Goal: Information Seeking & Learning: Learn about a topic

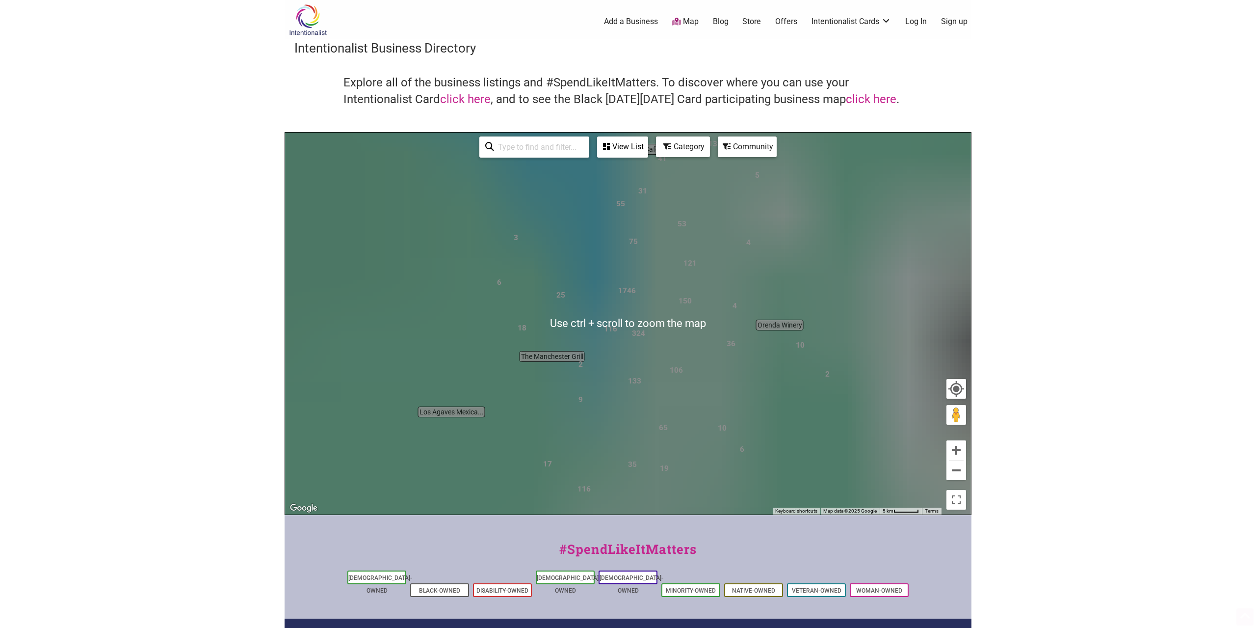
scroll to position [121, 0]
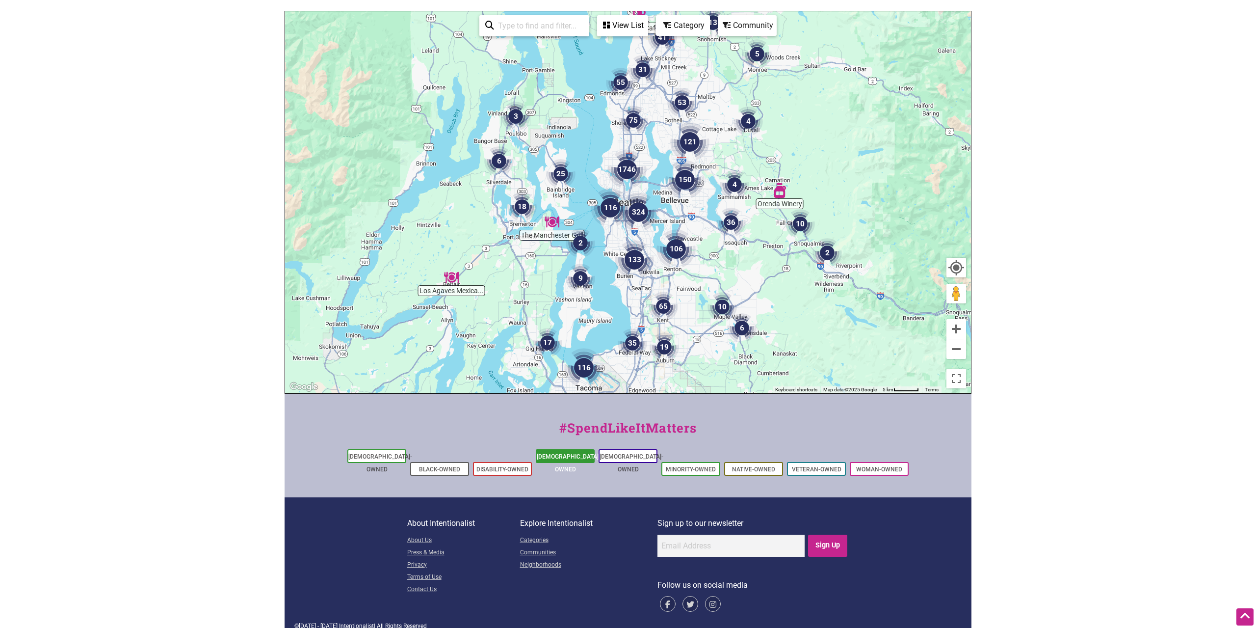
click at [566, 459] on link "[DEMOGRAPHIC_DATA]-Owned" at bounding box center [569, 463] width 64 height 20
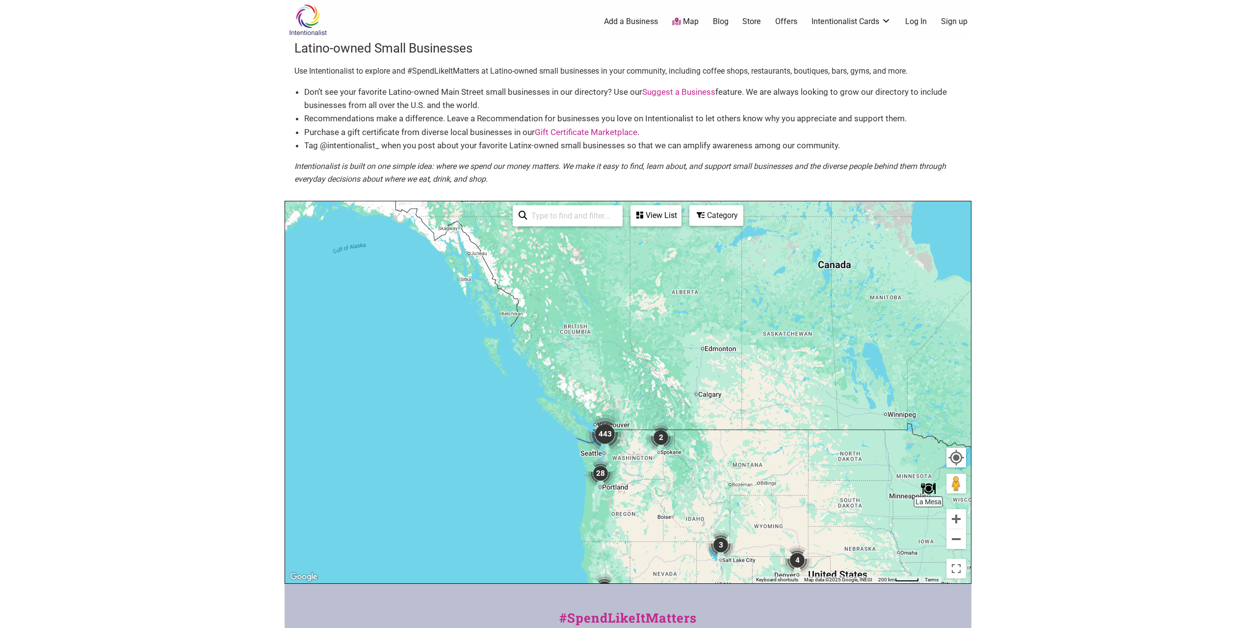
drag, startPoint x: 404, startPoint y: 323, endPoint x: 603, endPoint y: 457, distance: 240.3
click at [636, 496] on div "To navigate, press the arrow keys." at bounding box center [628, 392] width 686 height 382
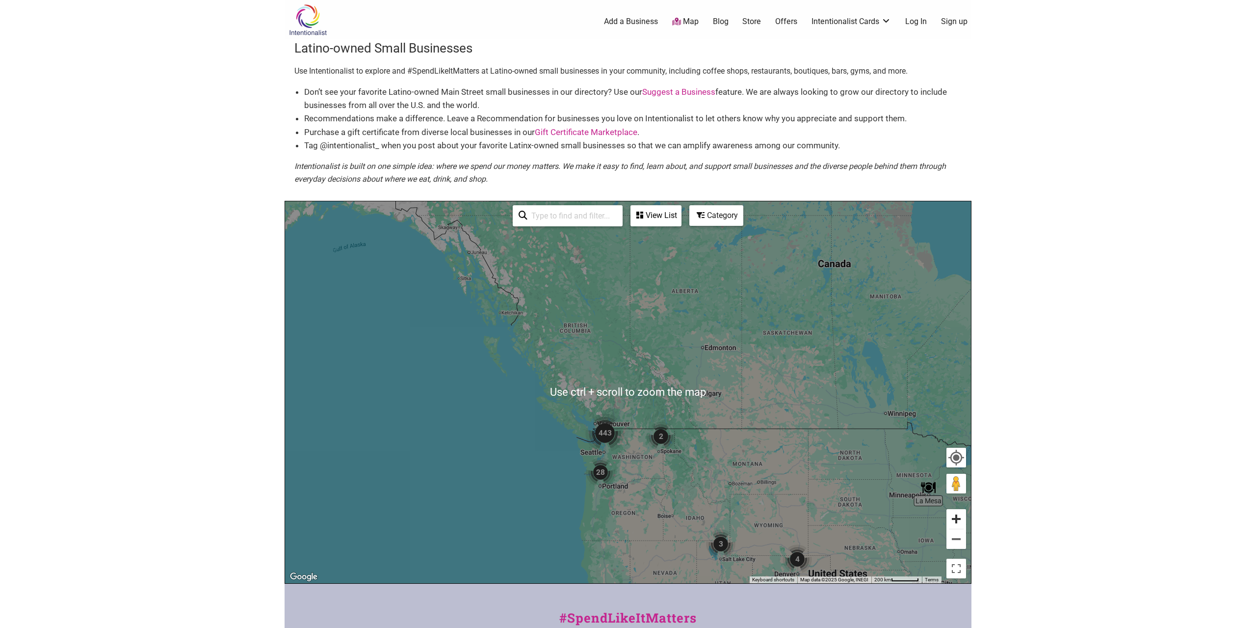
click at [955, 522] on button "Zoom in" at bounding box center [956, 519] width 20 height 20
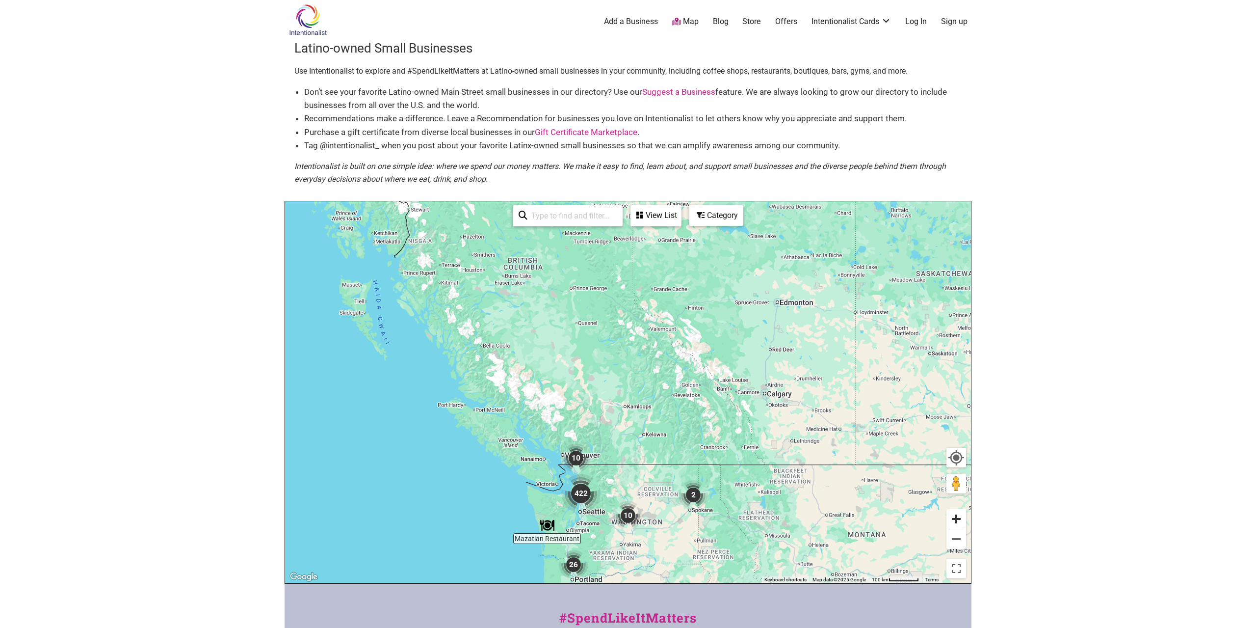
click at [955, 522] on button "Zoom in" at bounding box center [956, 519] width 20 height 20
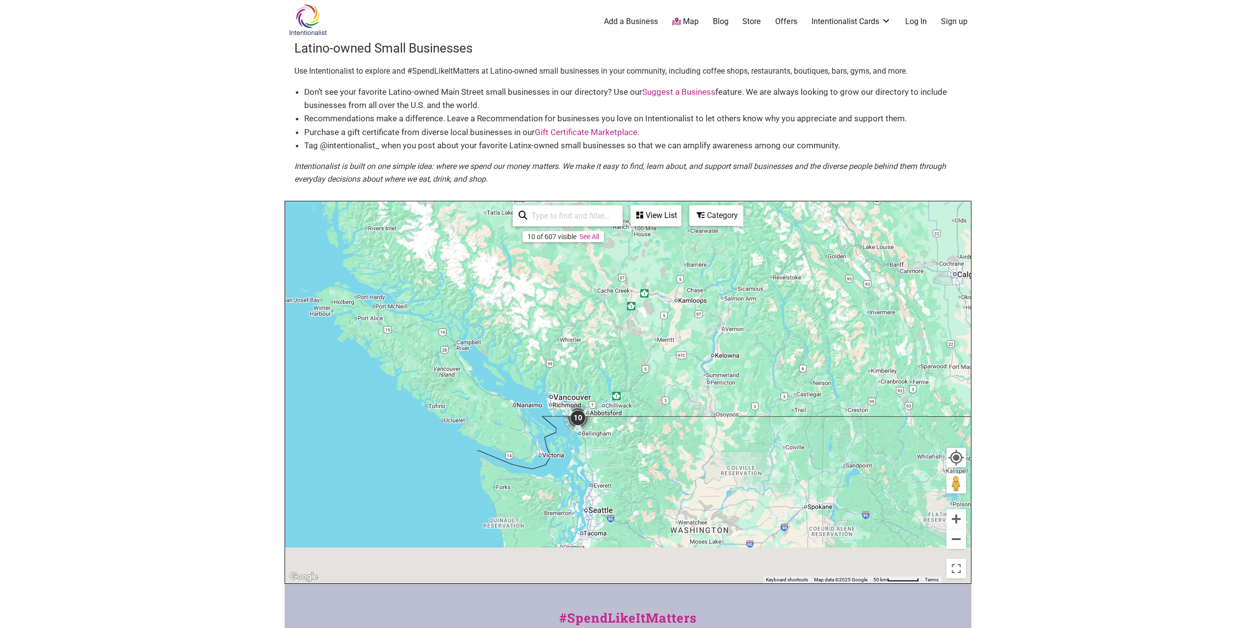
drag, startPoint x: 594, startPoint y: 524, endPoint x: 739, endPoint y: 253, distance: 306.7
click at [739, 253] on div "To navigate, press the arrow keys." at bounding box center [628, 392] width 686 height 382
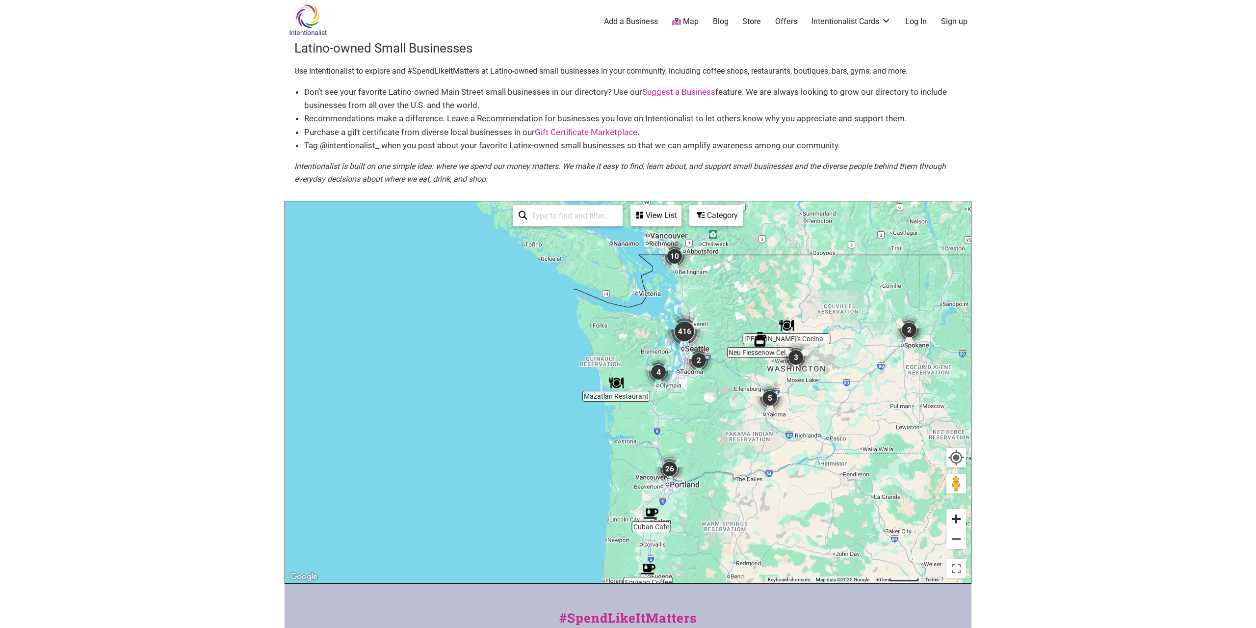
click at [954, 520] on button "Zoom in" at bounding box center [956, 519] width 20 height 20
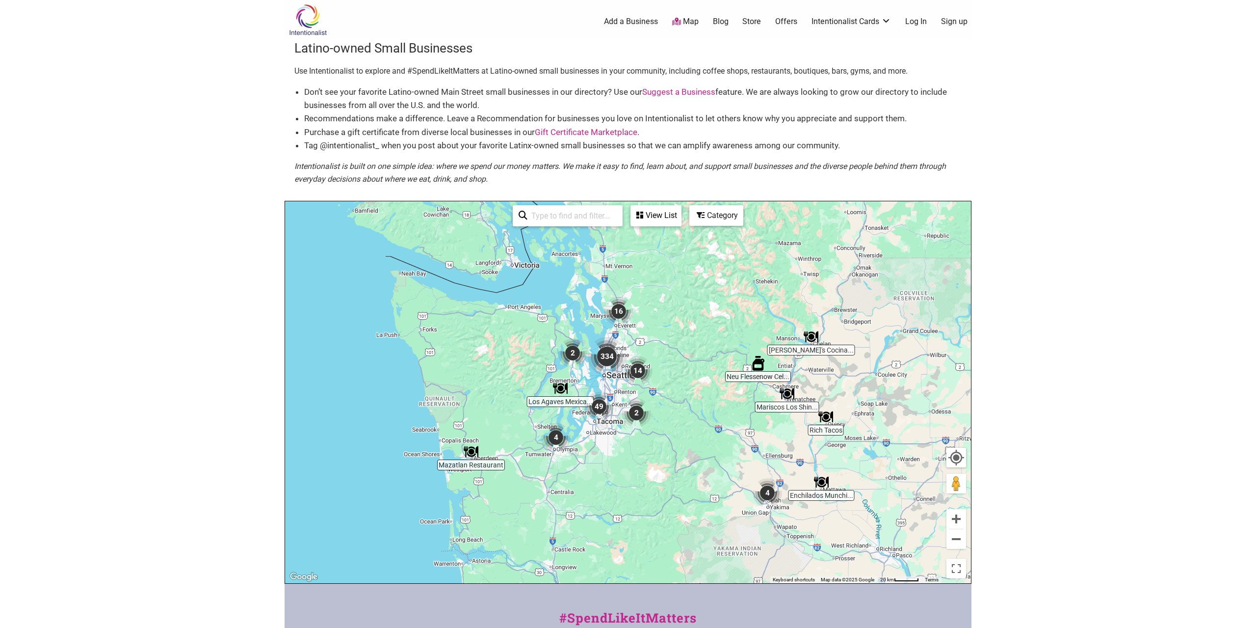
drag, startPoint x: 666, startPoint y: 429, endPoint x: 627, endPoint y: 418, distance: 40.8
click at [649, 433] on div "To navigate, press the arrow keys." at bounding box center [628, 392] width 686 height 382
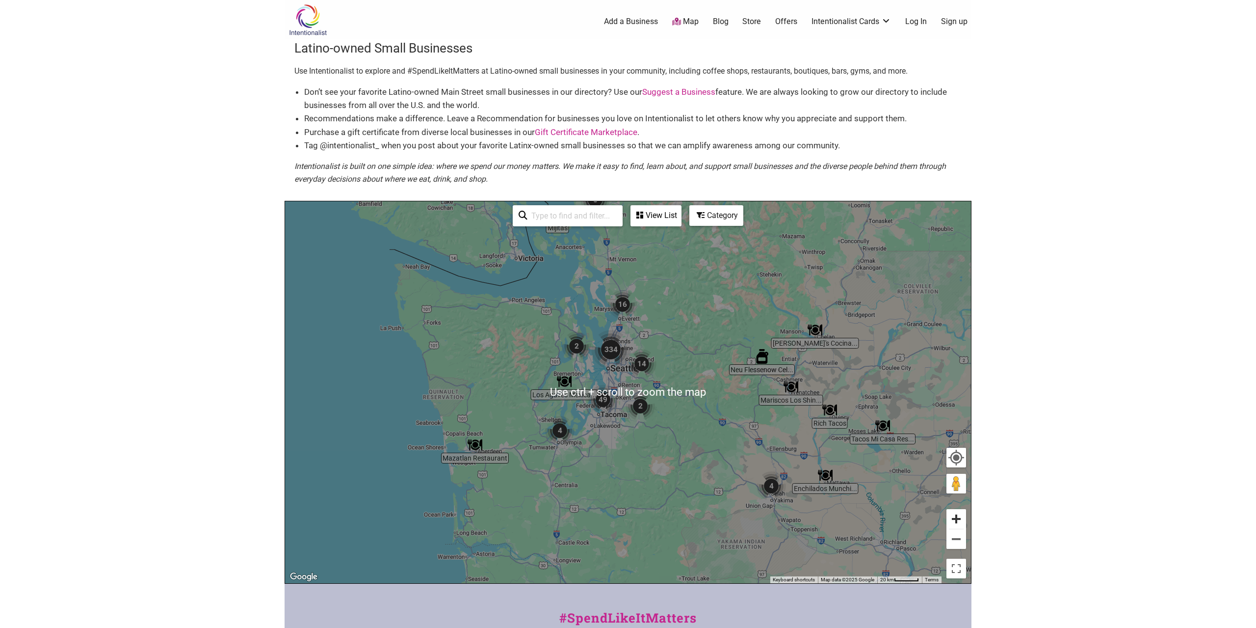
click at [964, 523] on button "Zoom in" at bounding box center [956, 519] width 20 height 20
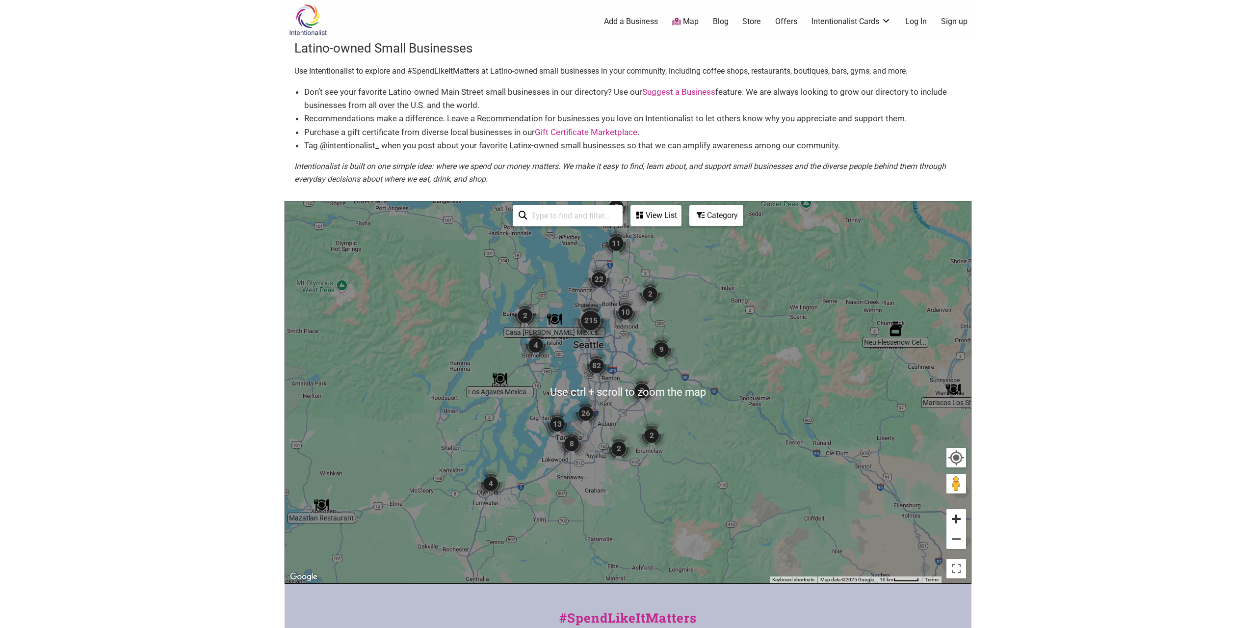
click at [959, 521] on button "Zoom in" at bounding box center [956, 519] width 20 height 20
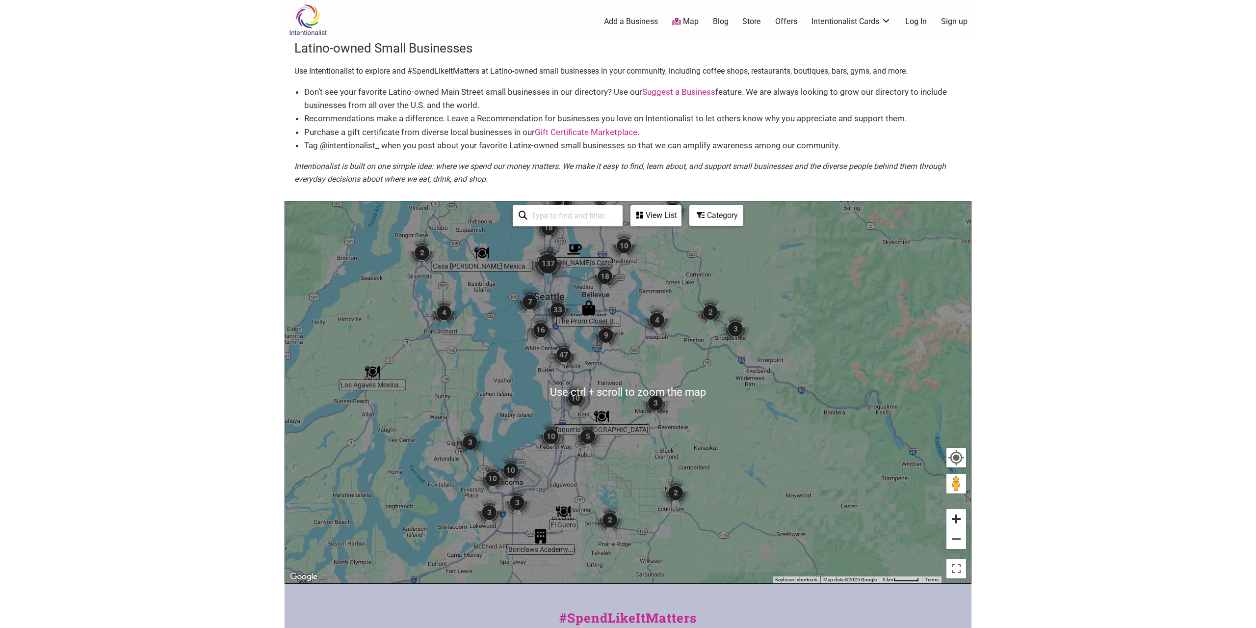
click at [953, 522] on button "Zoom in" at bounding box center [956, 519] width 20 height 20
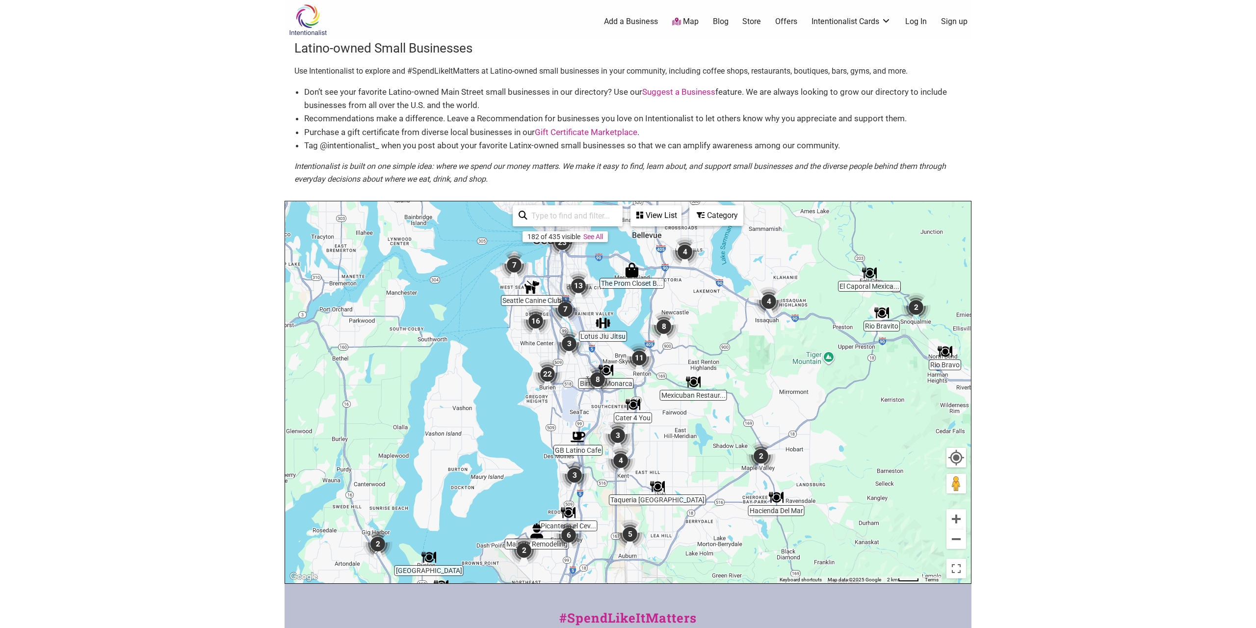
drag, startPoint x: 478, startPoint y: 407, endPoint x: 556, endPoint y: 452, distance: 90.3
click at [561, 448] on div "To navigate, press the arrow keys." at bounding box center [628, 392] width 686 height 382
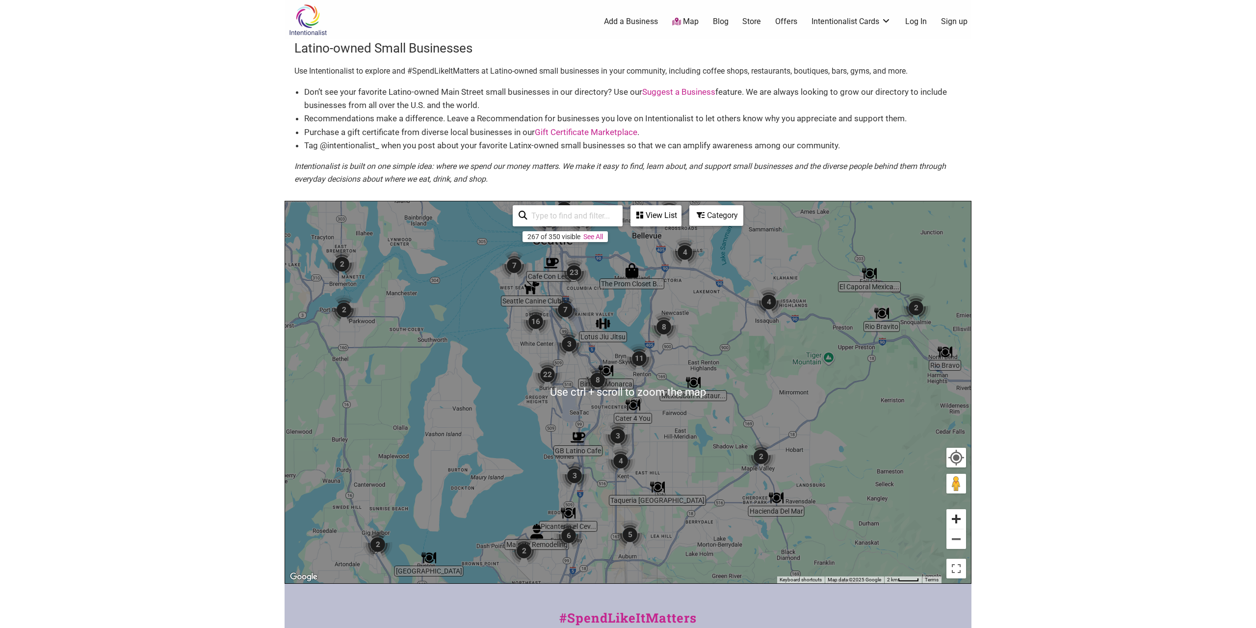
click at [963, 524] on button "Zoom in" at bounding box center [956, 519] width 20 height 20
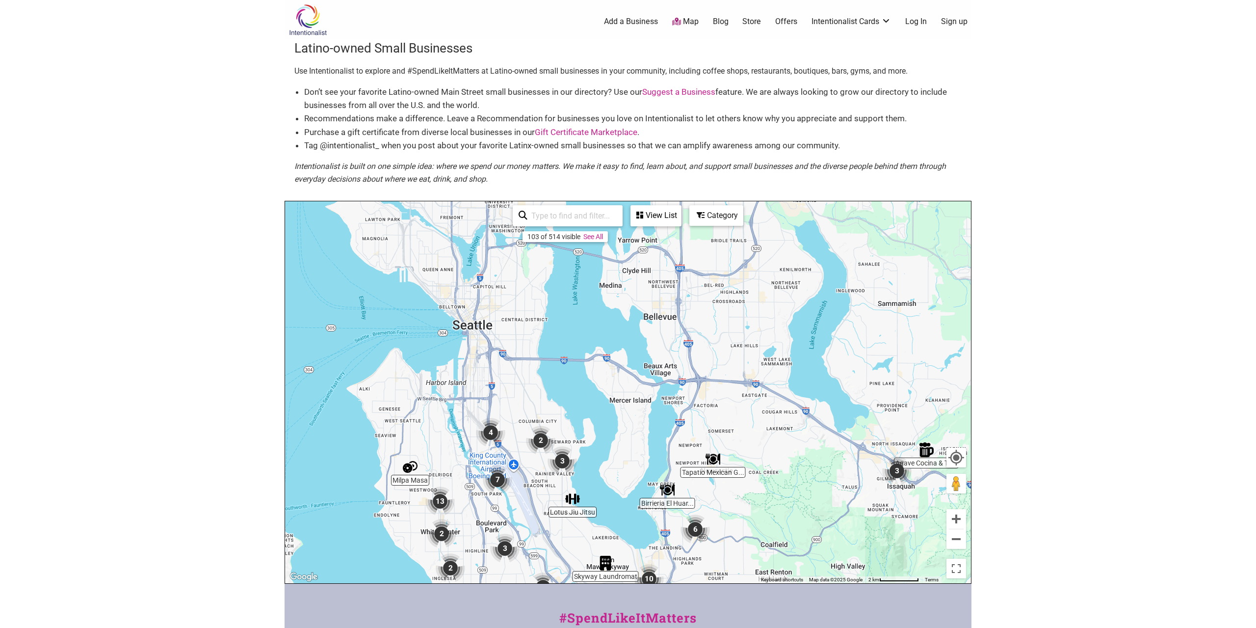
drag, startPoint x: 666, startPoint y: 353, endPoint x: 663, endPoint y: 551, distance: 198.3
click at [663, 551] on div "To navigate, press the arrow keys." at bounding box center [628, 392] width 686 height 382
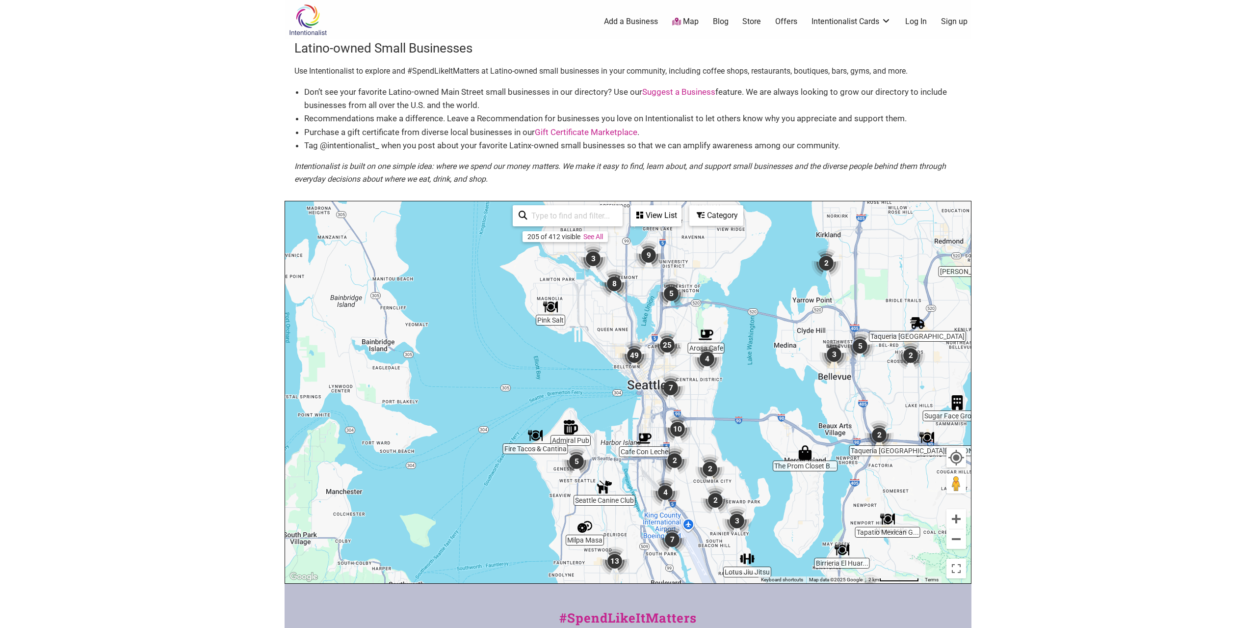
drag, startPoint x: 529, startPoint y: 337, endPoint x: 753, endPoint y: 438, distance: 244.9
click at [720, 426] on div "To navigate, press the arrow keys." at bounding box center [628, 392] width 686 height 382
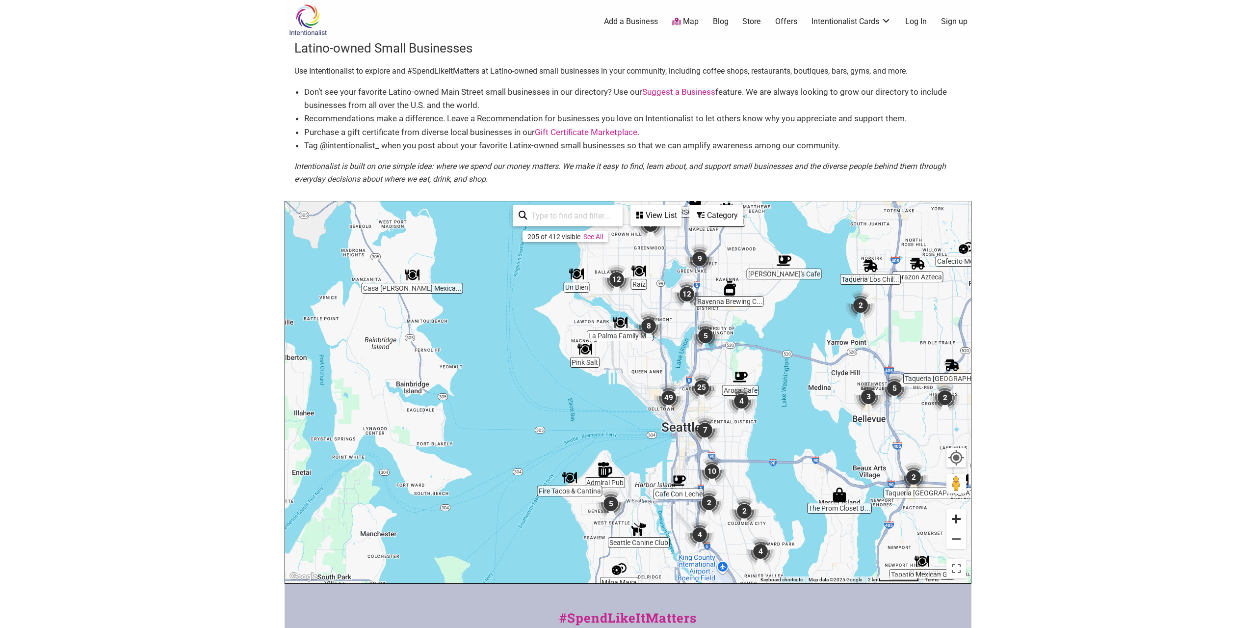
click at [954, 522] on button "Zoom in" at bounding box center [956, 519] width 20 height 20
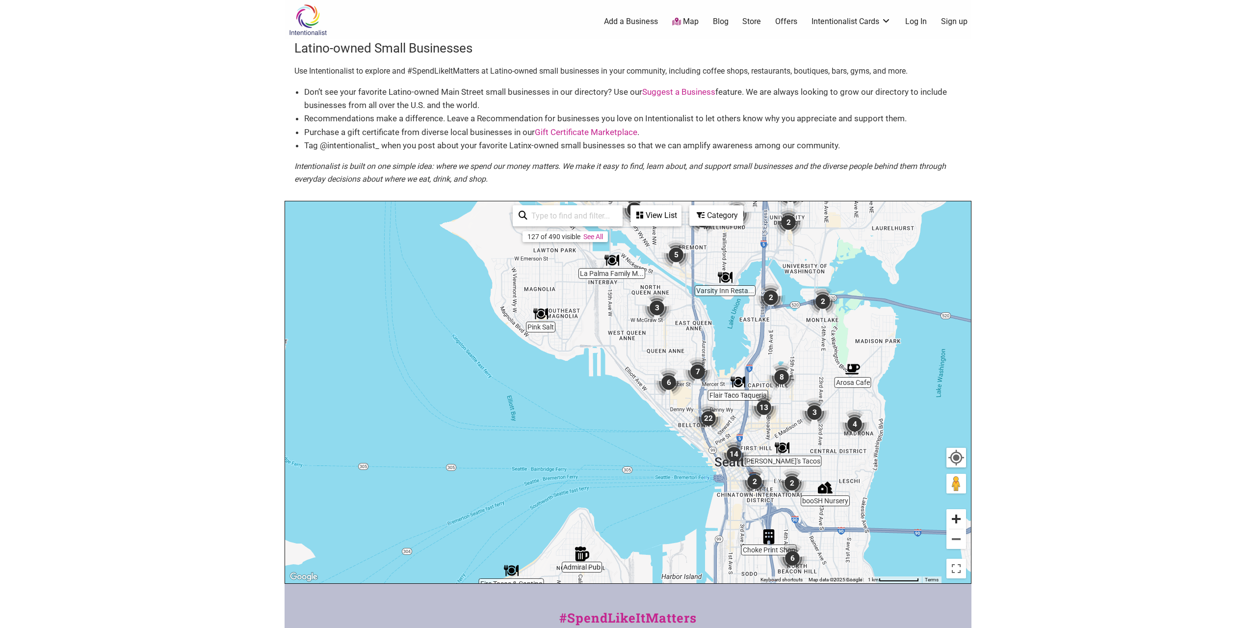
click at [962, 522] on button "Zoom in" at bounding box center [956, 519] width 20 height 20
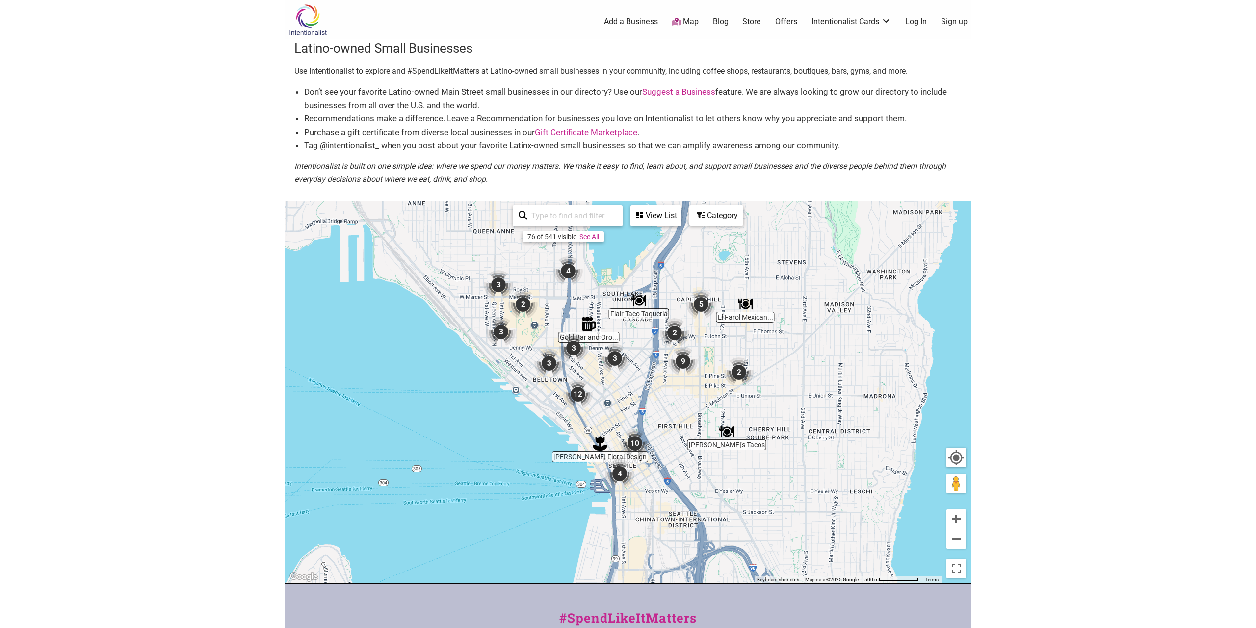
drag, startPoint x: 829, startPoint y: 496, endPoint x: 607, endPoint y: 398, distance: 242.1
click at [607, 397] on div "To navigate, press the arrow keys." at bounding box center [628, 392] width 686 height 382
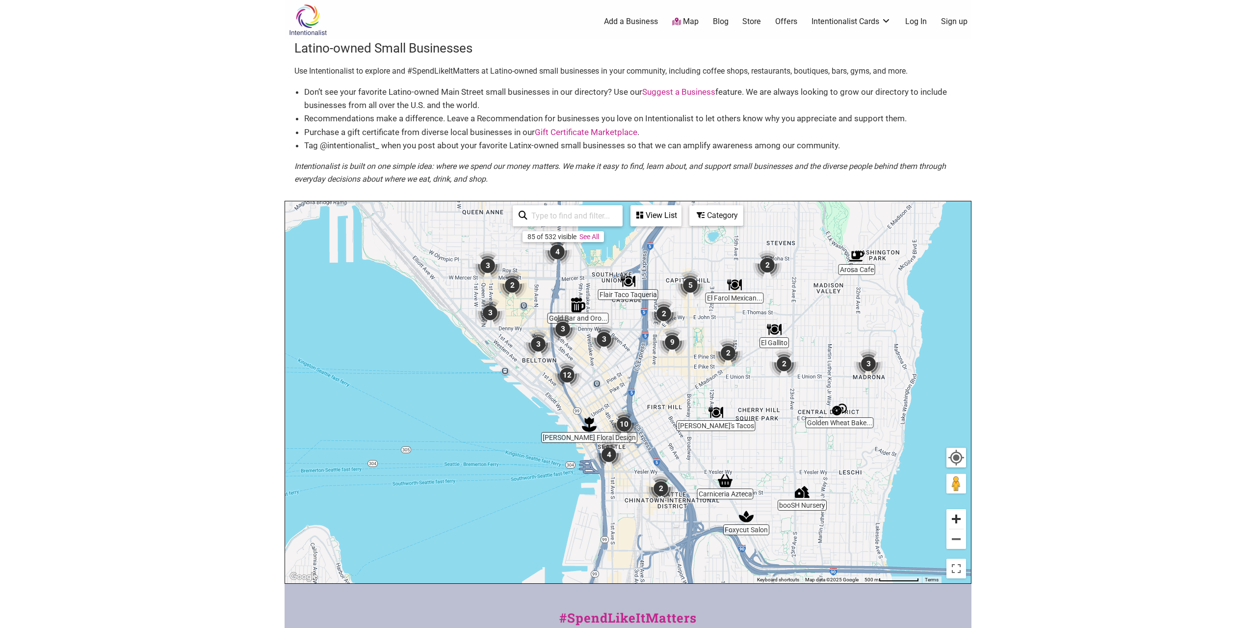
click at [959, 521] on button "Zoom in" at bounding box center [956, 519] width 20 height 20
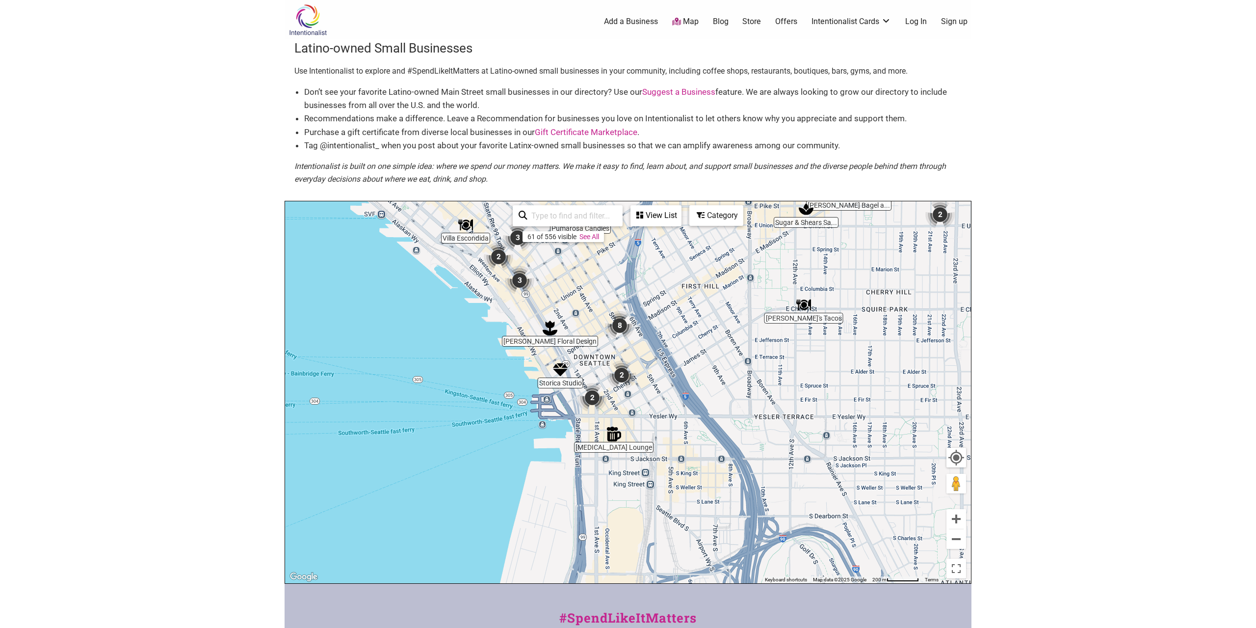
drag, startPoint x: 744, startPoint y: 472, endPoint x: 740, endPoint y: 370, distance: 101.6
click at [740, 370] on div "To navigate, press the arrow keys." at bounding box center [628, 392] width 686 height 382
click at [960, 522] on button "Zoom in" at bounding box center [956, 519] width 20 height 20
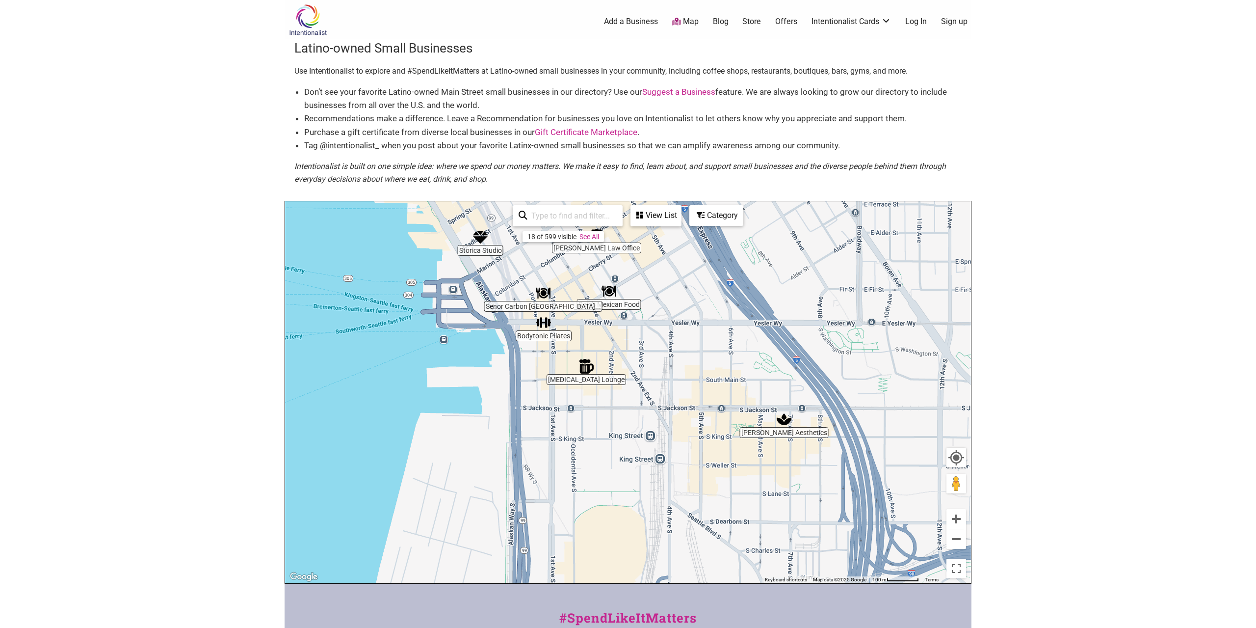
drag, startPoint x: 791, startPoint y: 479, endPoint x: 778, endPoint y: 359, distance: 121.4
click at [778, 359] on div "To navigate, press the arrow keys." at bounding box center [628, 392] width 686 height 382
click at [658, 215] on div "View List" at bounding box center [655, 215] width 49 height 19
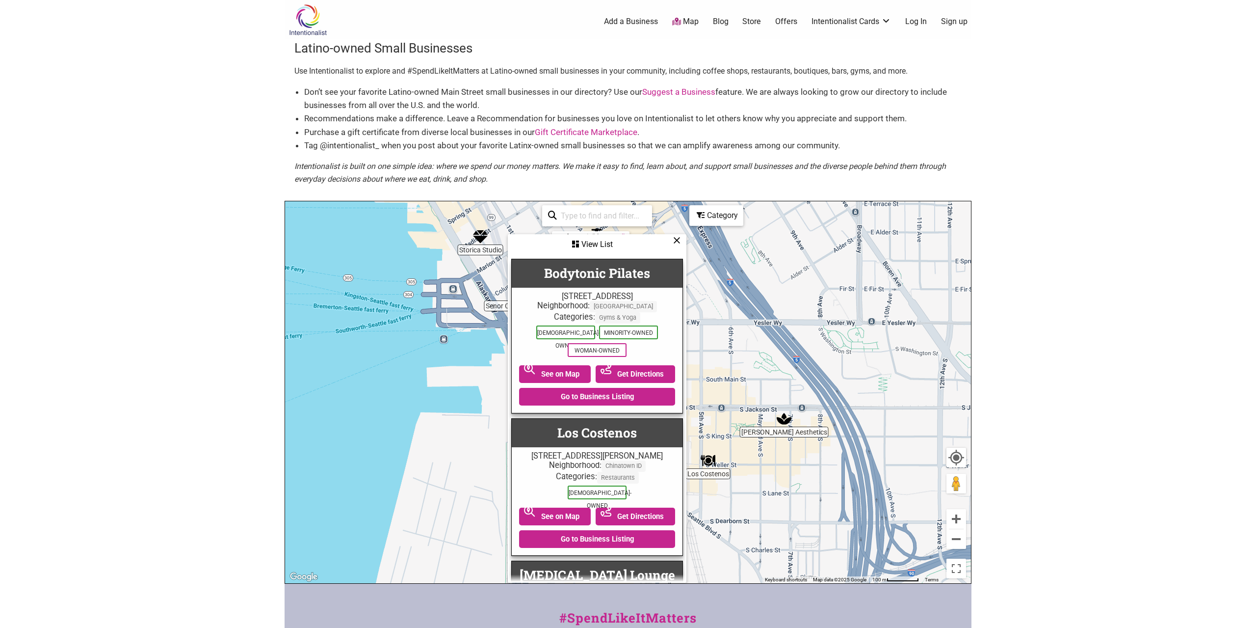
click at [598, 246] on div "View List" at bounding box center [597, 244] width 177 height 19
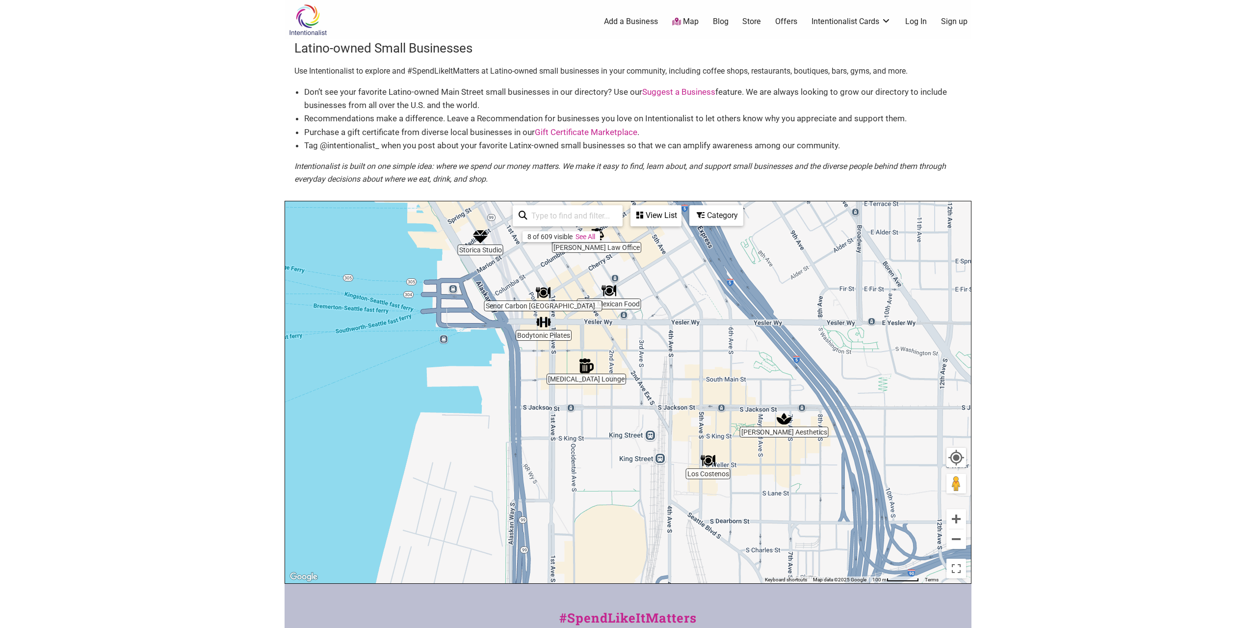
click at [681, 223] on div "Category" at bounding box center [655, 215] width 49 height 19
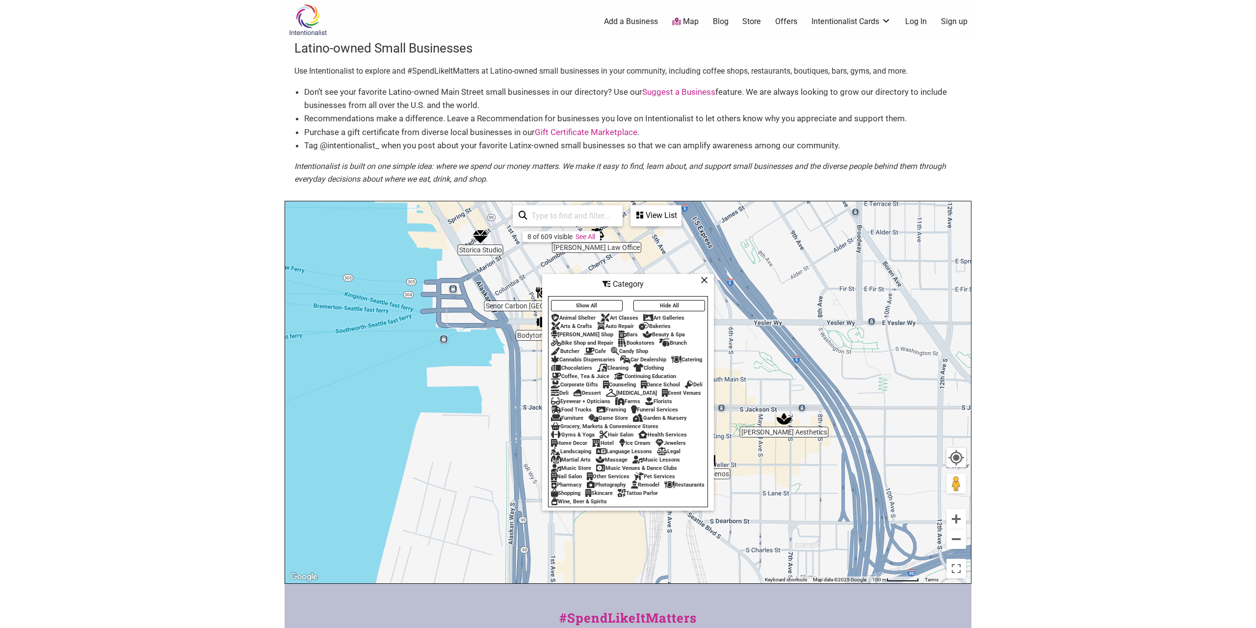
click at [700, 280] on div "Category" at bounding box center [628, 284] width 170 height 19
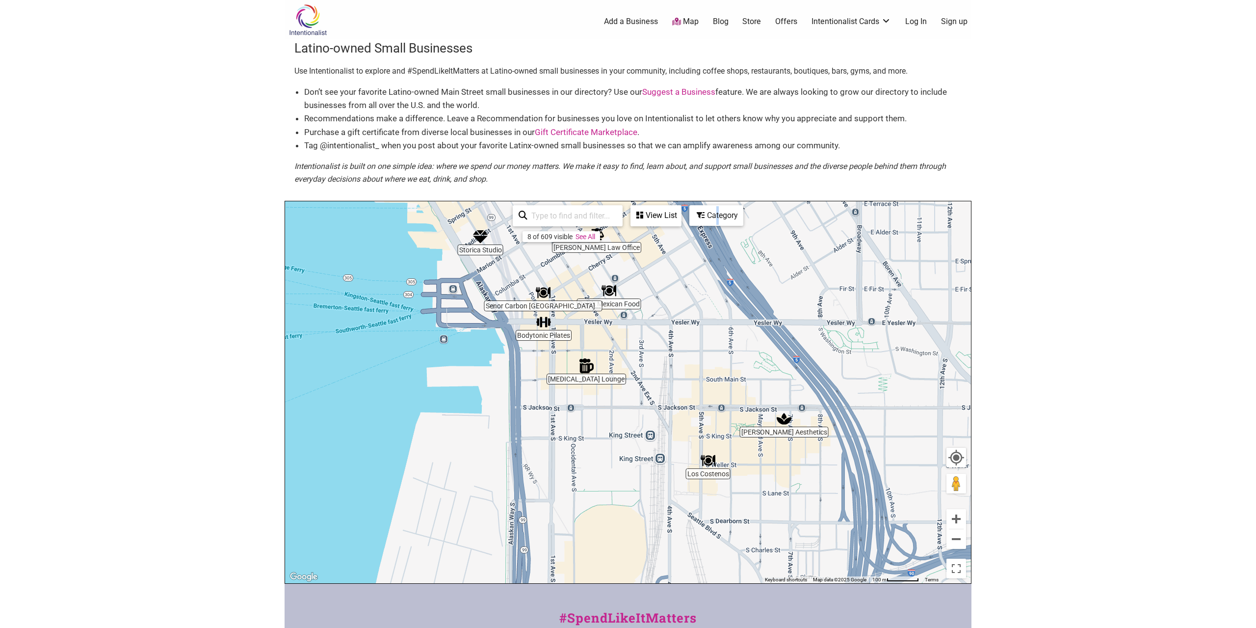
click at [681, 218] on div "Category" at bounding box center [655, 215] width 49 height 19
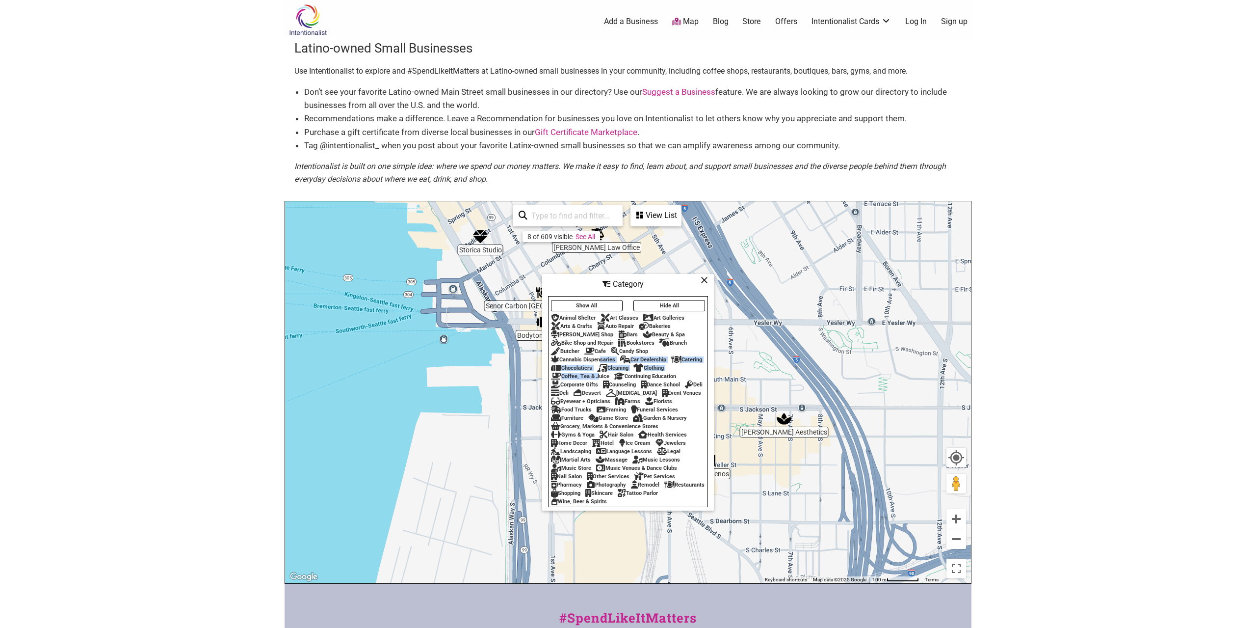
drag, startPoint x: 597, startPoint y: 363, endPoint x: 597, endPoint y: 375, distance: 12.8
click at [597, 375] on div "Show All Hide All Animal Shelter Art Classes Art Galleries Arts & Crafts Auto R…" at bounding box center [628, 401] width 159 height 208
click at [664, 488] on div "Restaurants" at bounding box center [684, 484] width 40 height 6
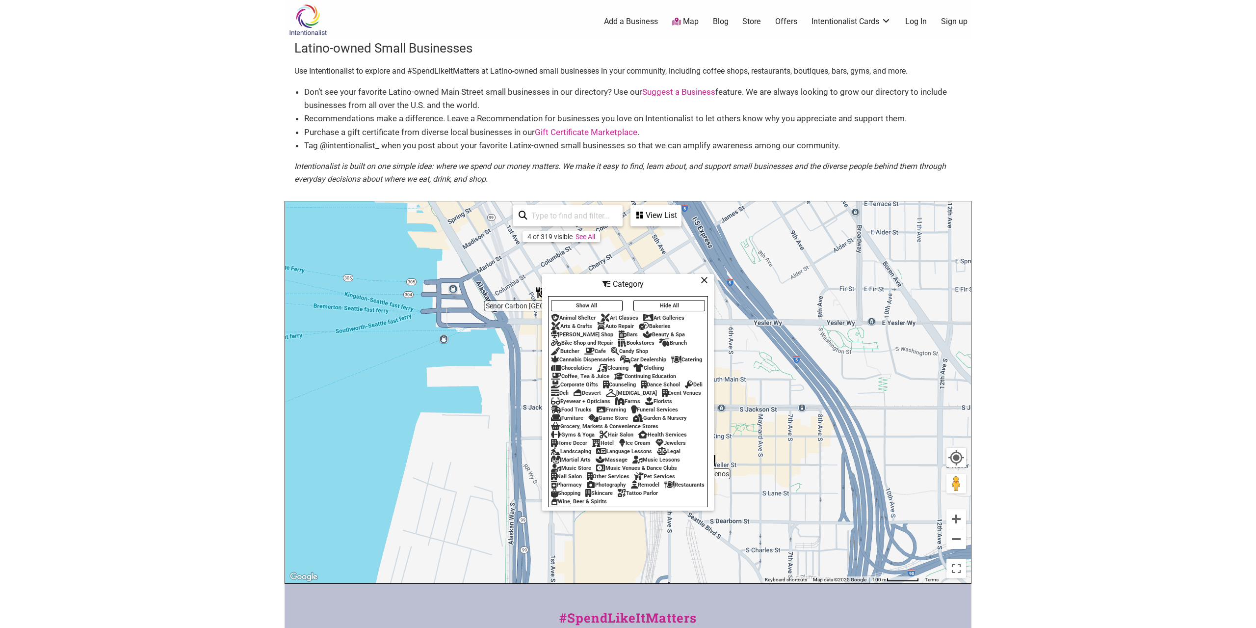
click at [665, 282] on div "Category" at bounding box center [628, 284] width 170 height 19
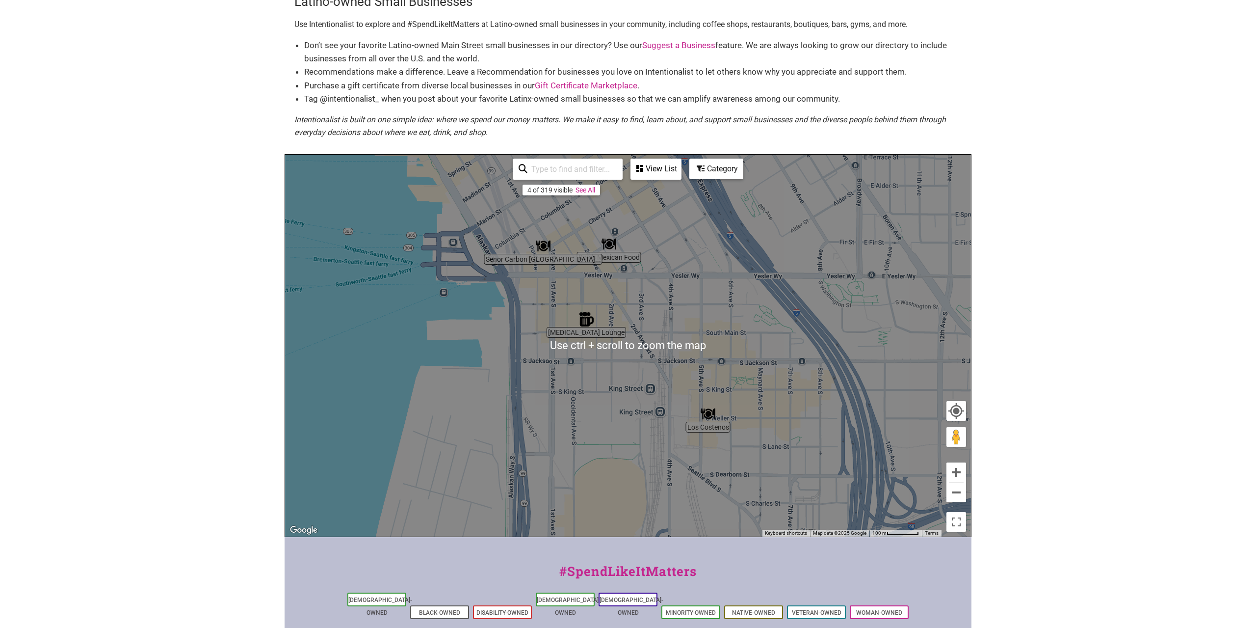
scroll to position [83, 0]
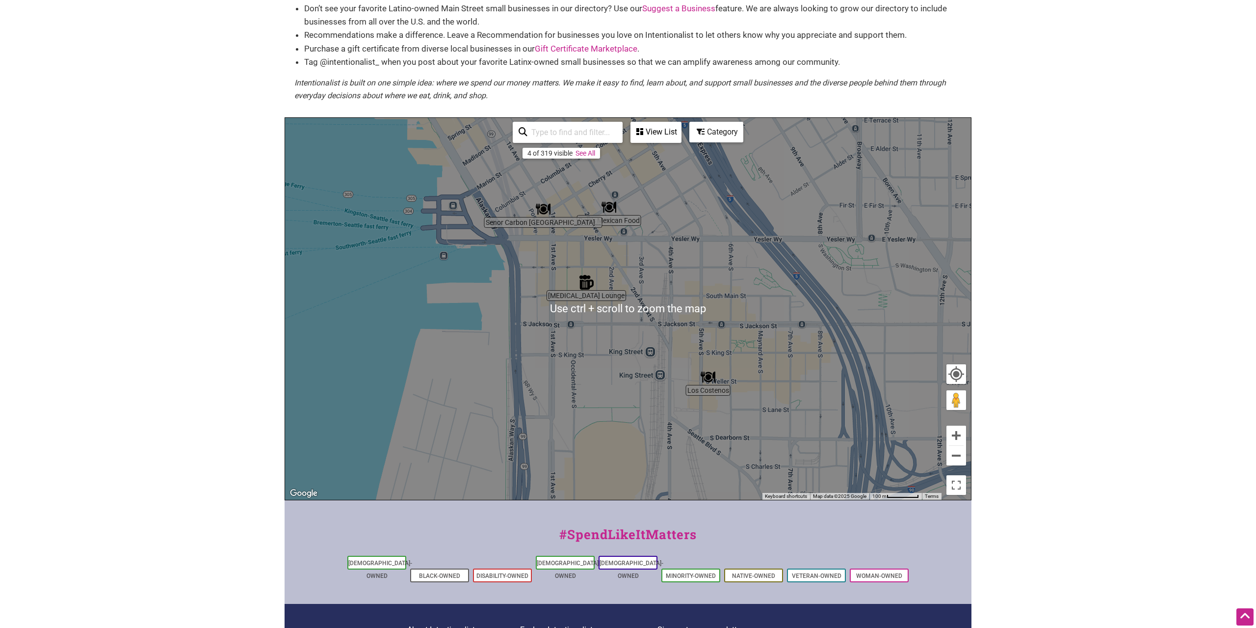
click at [1050, 316] on body "× Menu 0 Add a Business Map Blog Store Offers Intentionalist Cards Buy Black Ca…" at bounding box center [628, 231] width 1256 height 628
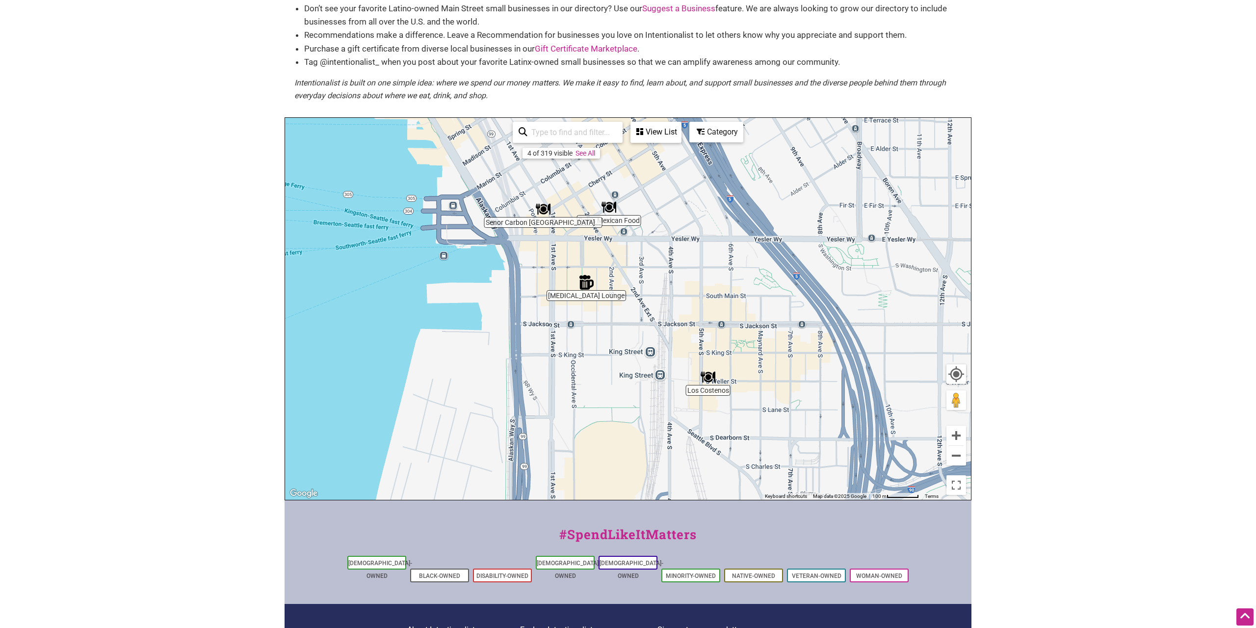
drag, startPoint x: 1190, startPoint y: 211, endPoint x: 1179, endPoint y: 297, distance: 87.1
click at [1185, 304] on body "× Menu 0 Add a Business Map Blog Store Offers Intentionalist Cards Buy Black Ca…" at bounding box center [628, 231] width 1256 height 628
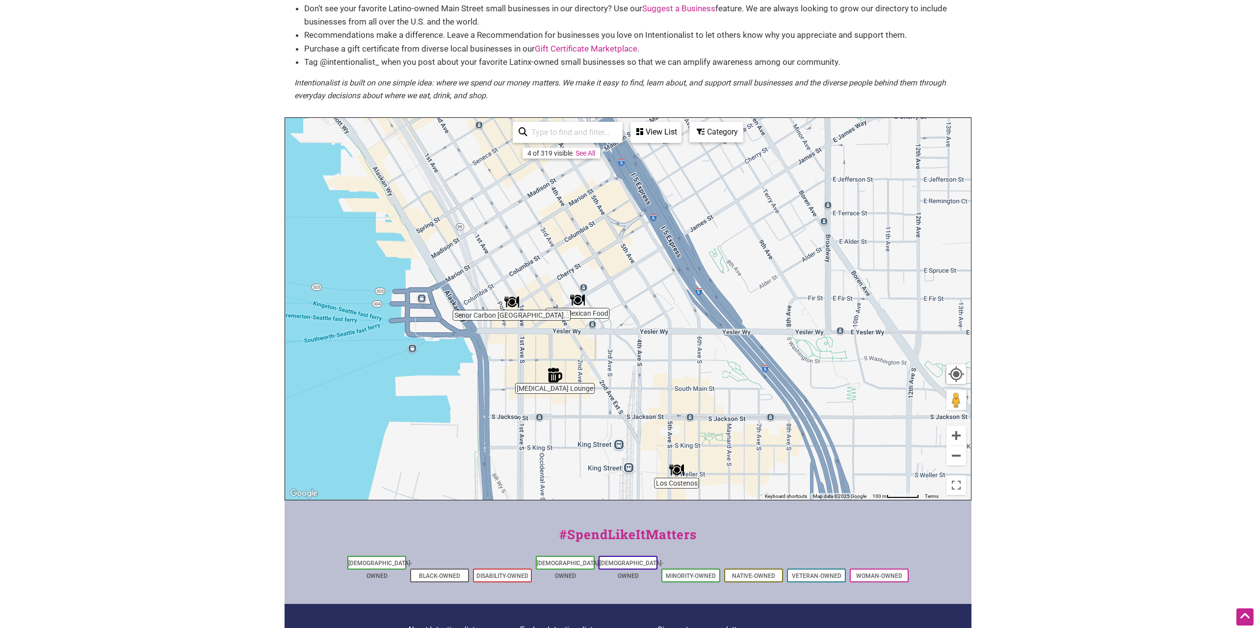
drag, startPoint x: 861, startPoint y: 256, endPoint x: 829, endPoint y: 343, distance: 92.7
click at [829, 343] on div "To navigate, press the arrow keys." at bounding box center [628, 309] width 686 height 382
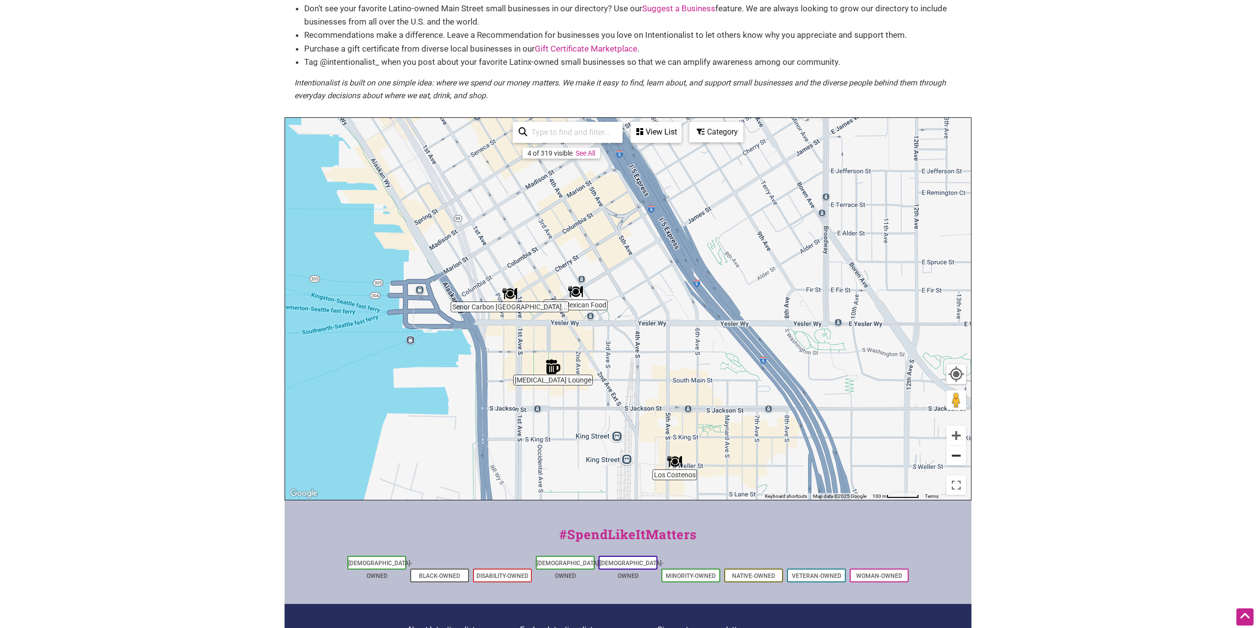
click at [959, 456] on button "Zoom out" at bounding box center [956, 456] width 20 height 20
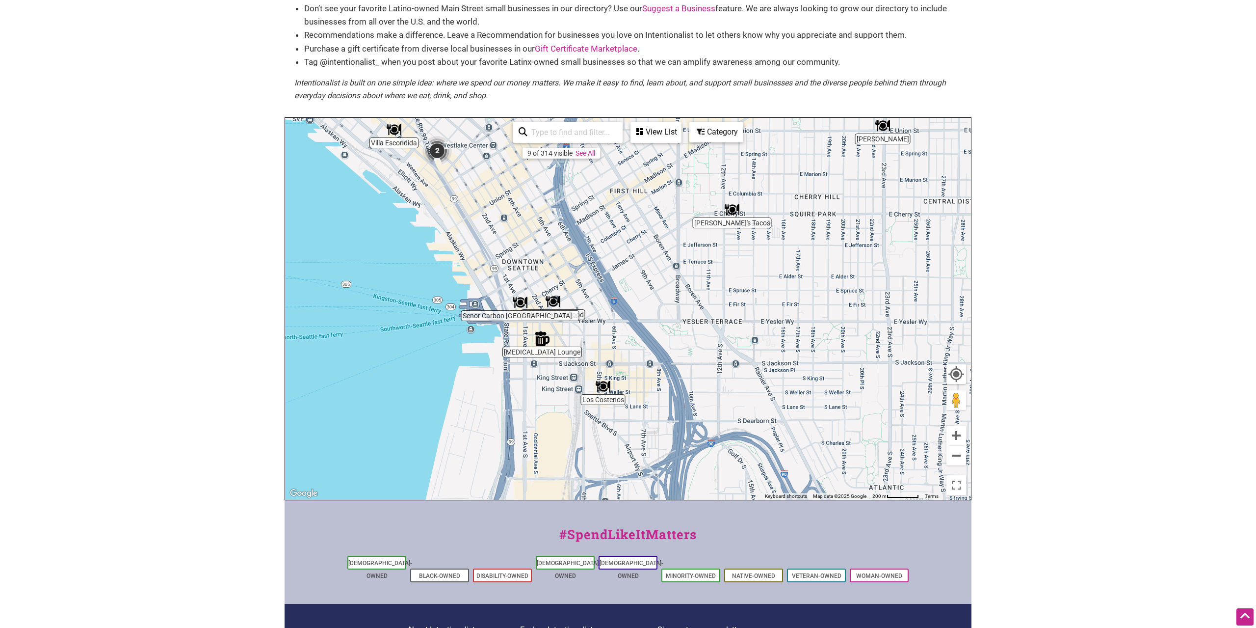
drag, startPoint x: 819, startPoint y: 390, endPoint x: 777, endPoint y: 396, distance: 42.8
click at [777, 396] on div "To navigate, press the arrow keys." at bounding box center [628, 309] width 686 height 382
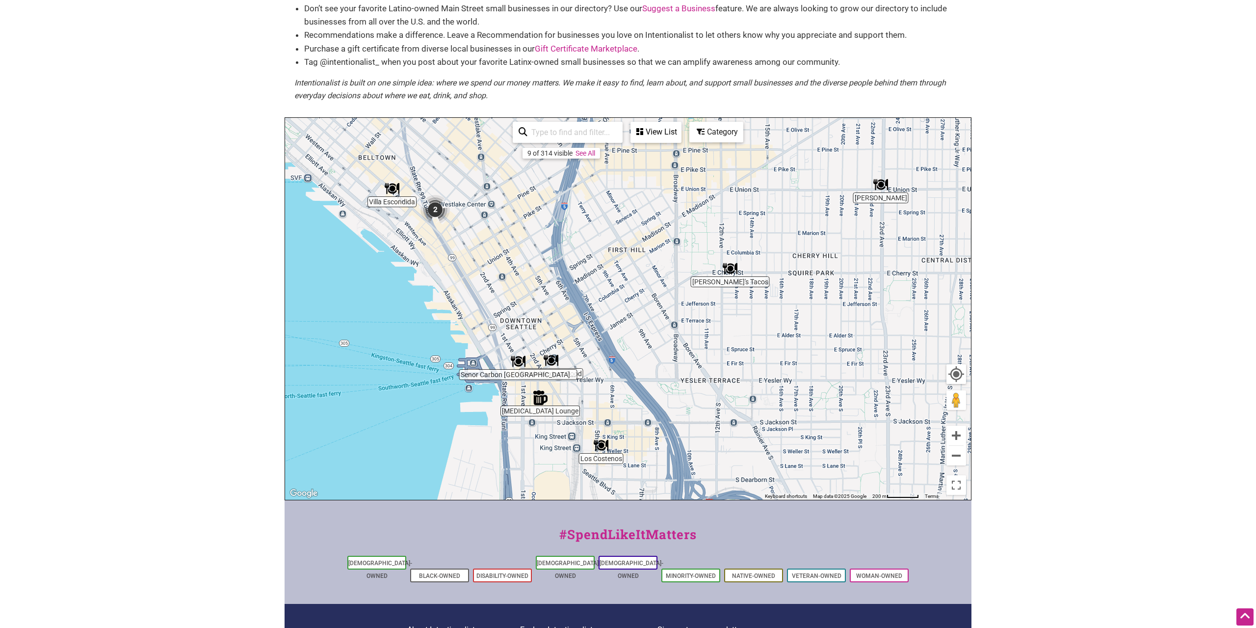
drag, startPoint x: 496, startPoint y: 236, endPoint x: 499, endPoint y: 276, distance: 39.4
click at [499, 276] on div "To navigate, press the arrow keys." at bounding box center [628, 309] width 686 height 382
